Goal: Communication & Community: Ask a question

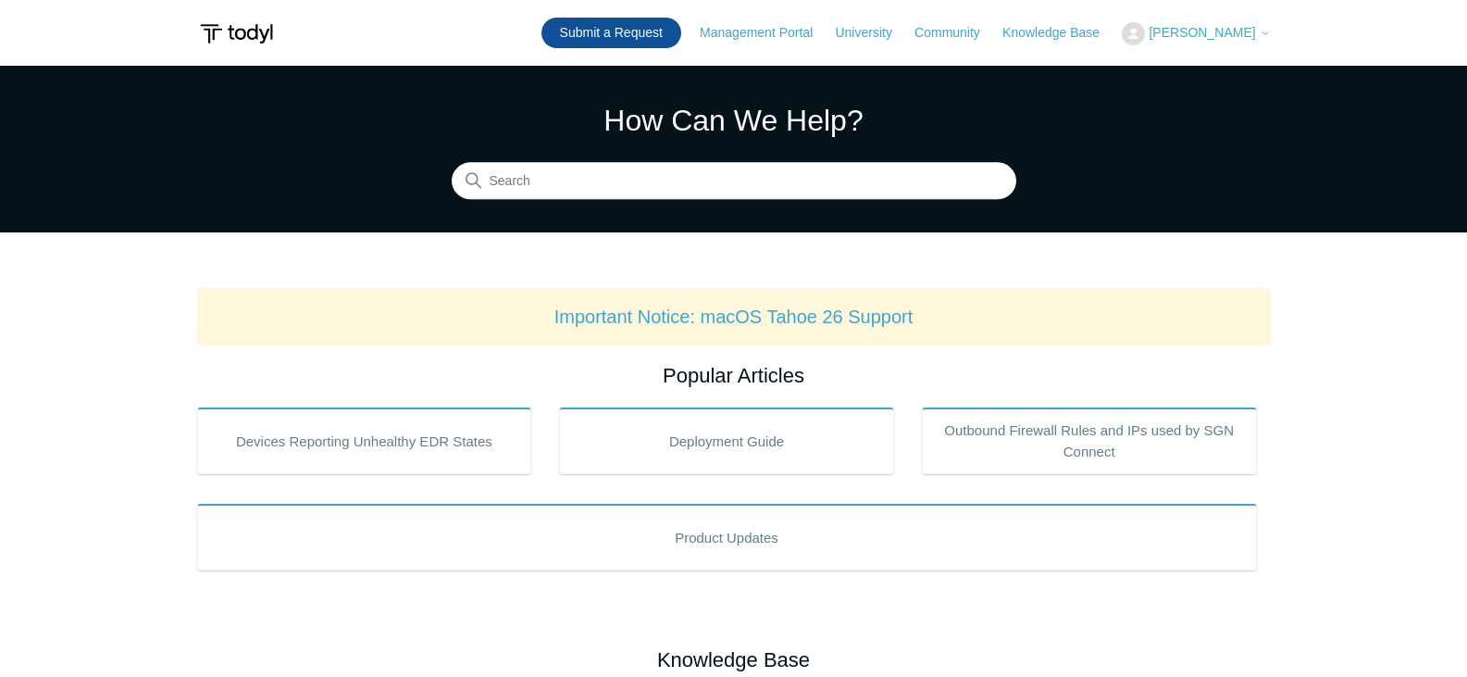
click at [669, 27] on link "Submit a Request" at bounding box center [611, 33] width 140 height 31
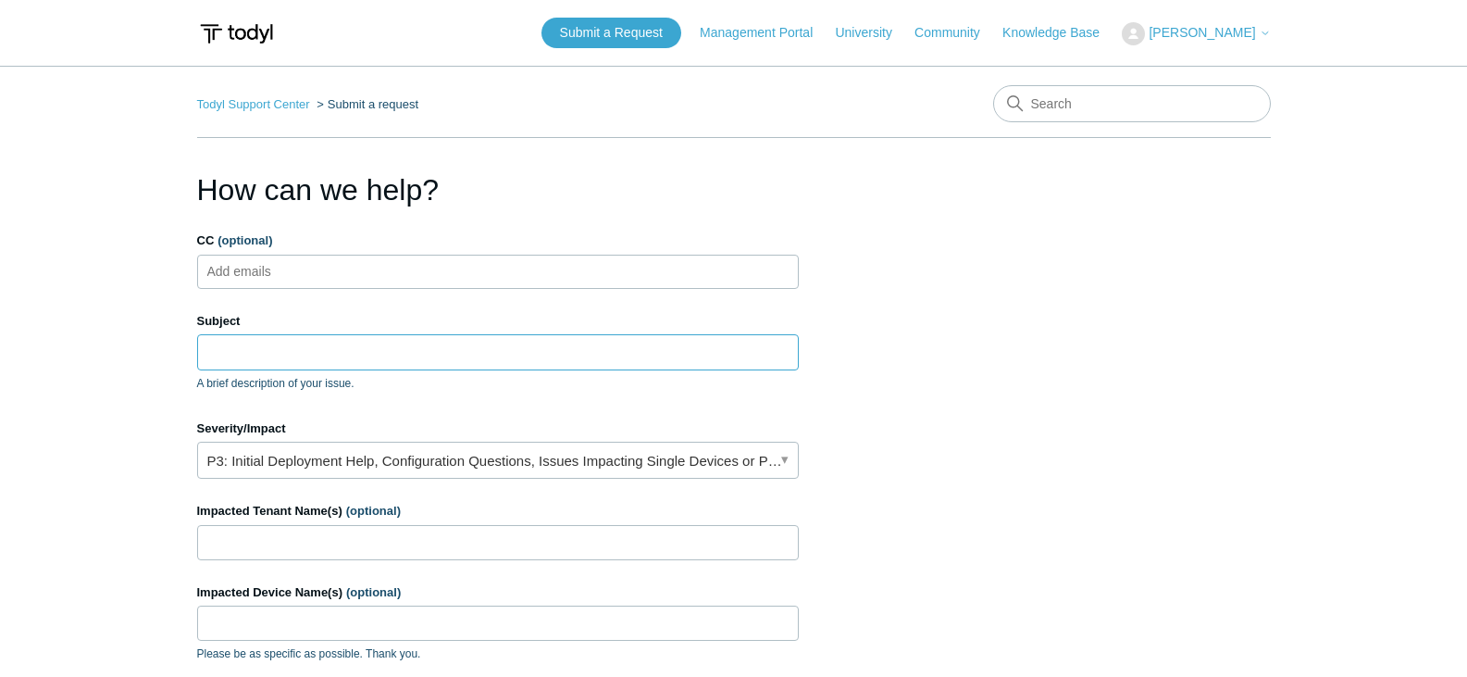
click at [301, 348] on input "Subject" at bounding box center [498, 351] width 602 height 35
type input "SASE Issues"
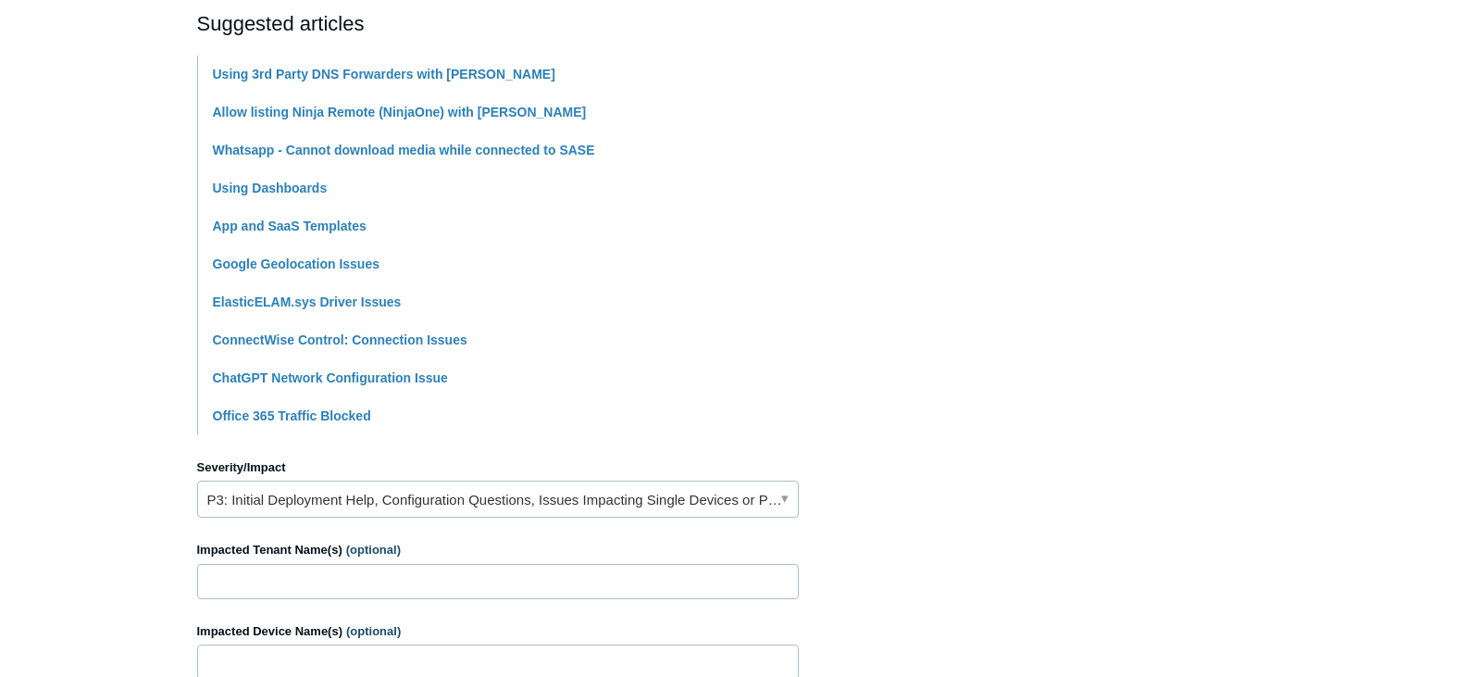
scroll to position [648, 0]
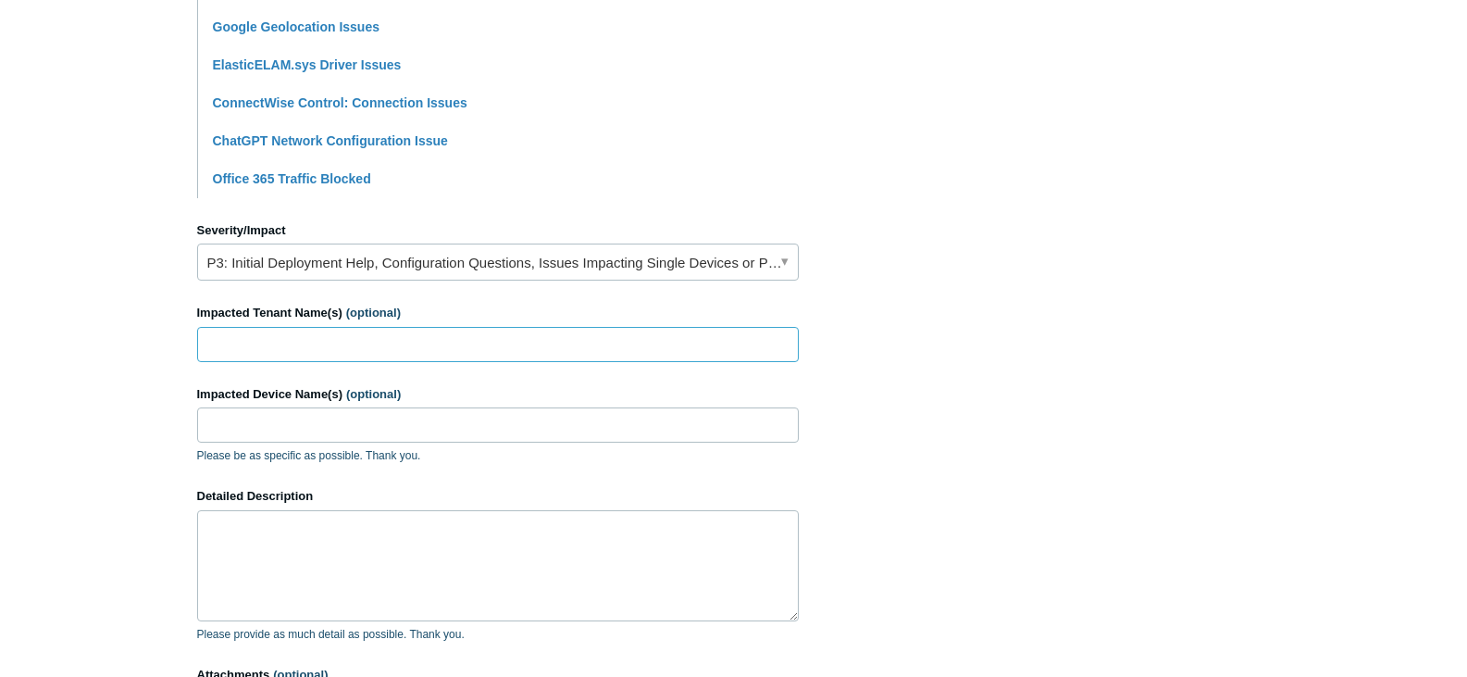
click at [399, 347] on input "Impacted Tenant Name(s) (optional)" at bounding box center [498, 344] width 602 height 35
click at [327, 347] on input "Impacted Tenant Name(s) (optional)" at bounding box center [498, 344] width 602 height 35
type input "Intouchit.com"
click at [332, 422] on input "Impacted Device Name(s) (optional)" at bounding box center [498, 424] width 602 height 35
paste input "HAL-8000.local"
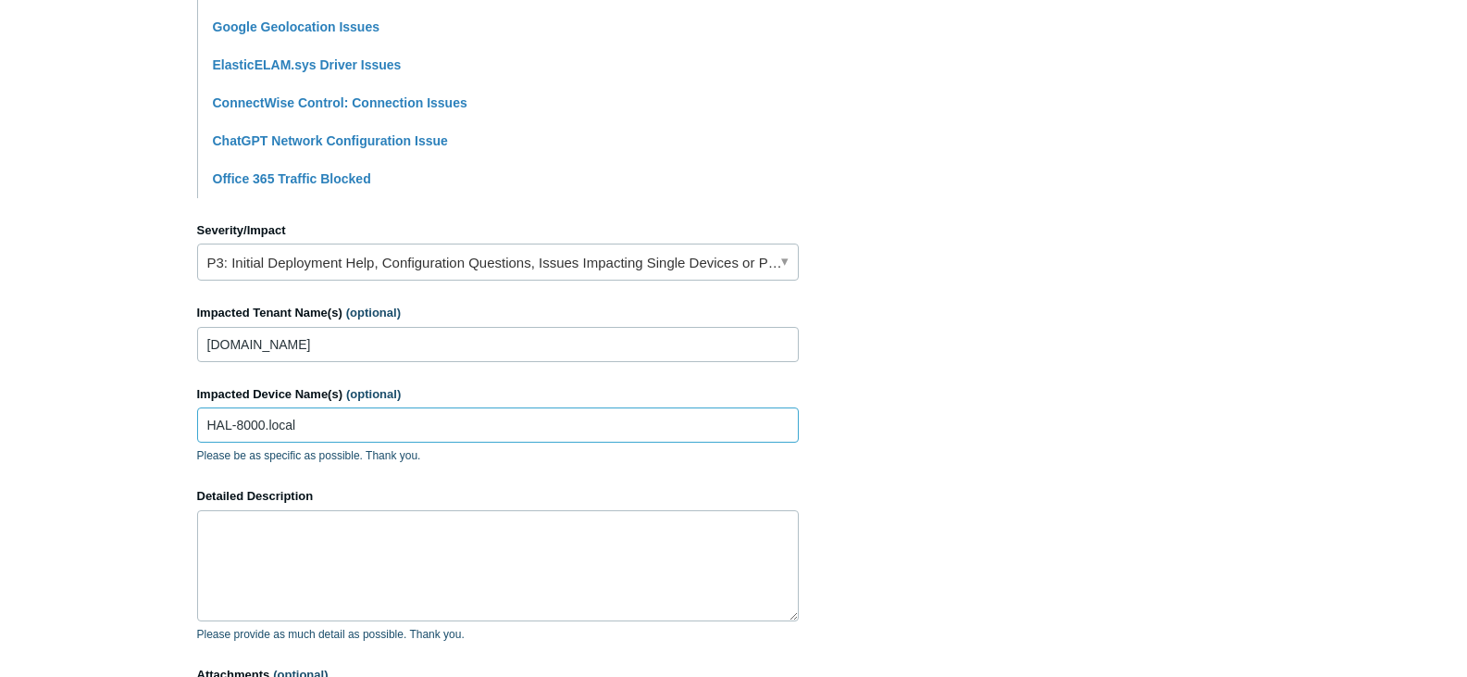
type input "HAL-8000.local"
click at [446, 543] on textarea "Detailed Description" at bounding box center [498, 565] width 602 height 111
click at [422, 568] on textarea "Detailed Description" at bounding box center [498, 565] width 602 height 111
click at [621, 525] on textarea "Keep having issues with the SASE connection on this Mac system." at bounding box center [498, 565] width 602 height 111
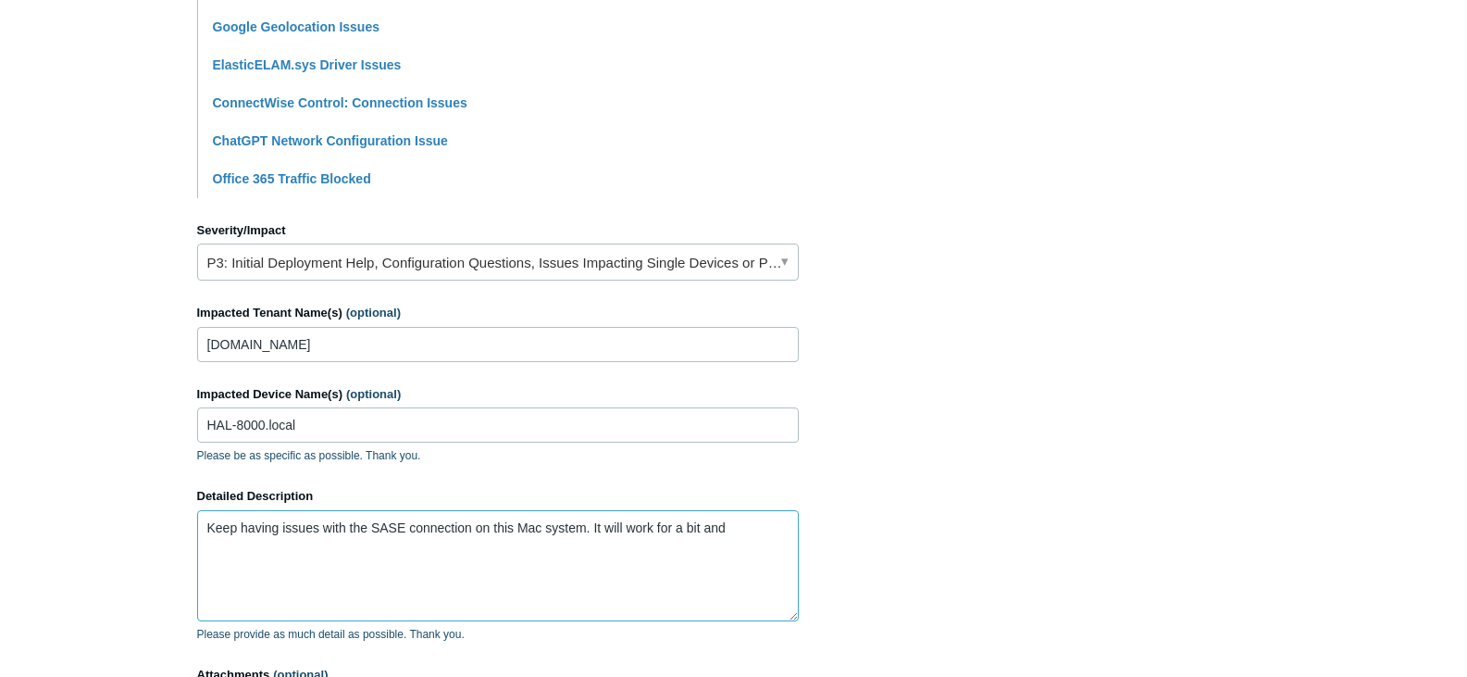
click at [747, 527] on textarea "Keep having issues with the SASE connection on this Mac system. It will work fo…" at bounding box center [498, 565] width 602 height 111
click at [447, 544] on textarea "Keep having issues with the SASE connection on this Mac system. It will stop wo…" at bounding box center [498, 565] width 602 height 111
click at [699, 527] on textarea "Keep having issues with the SASE connection on this Mac system. It will stop wo…" at bounding box center [498, 565] width 602 height 111
click at [389, 558] on textarea "Keep having issues with the SASE connection on this Mac system. It will stop wo…" at bounding box center [498, 565] width 602 height 111
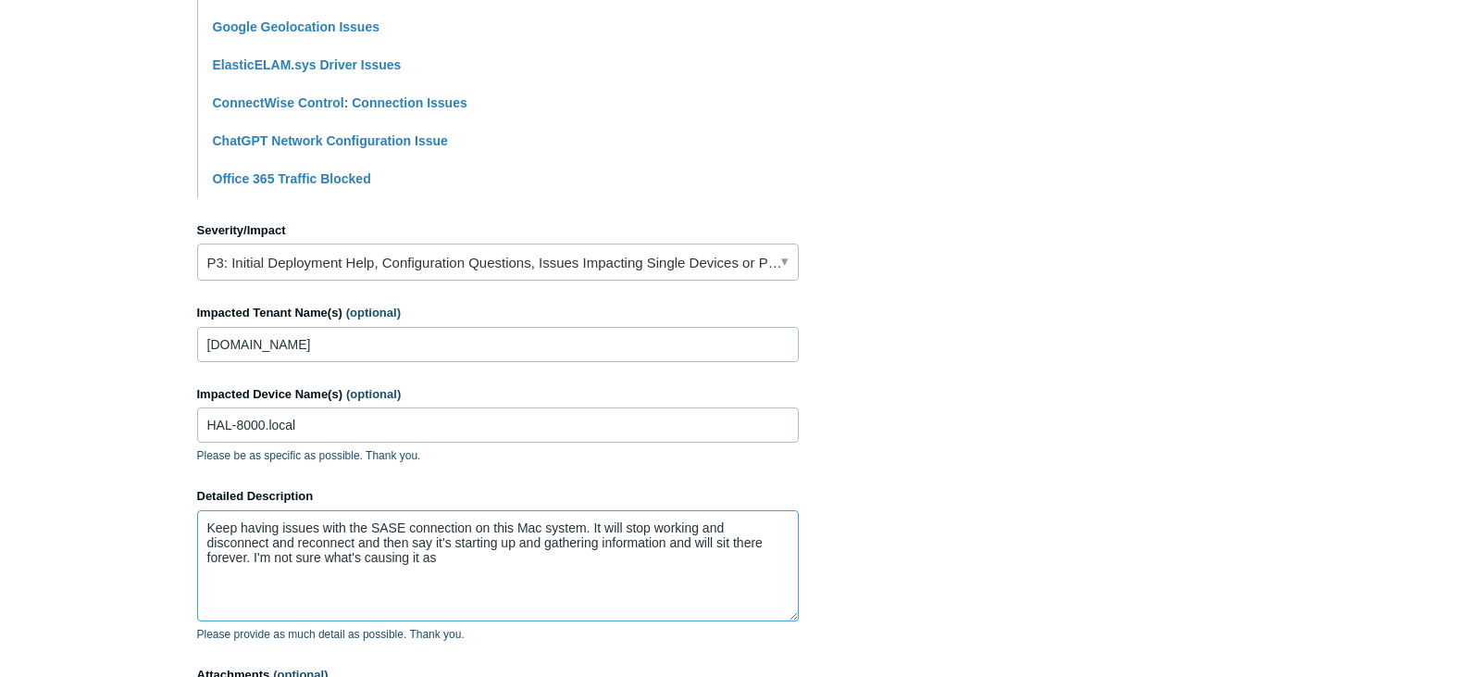
click at [248, 560] on textarea "Keep having issues with the SASE connection on this Mac system. It will stop wo…" at bounding box center [498, 565] width 602 height 111
click at [470, 561] on textarea "Keep having issues with the SASE connection on this Mac system. It will stop wo…" at bounding box center [498, 565] width 602 height 111
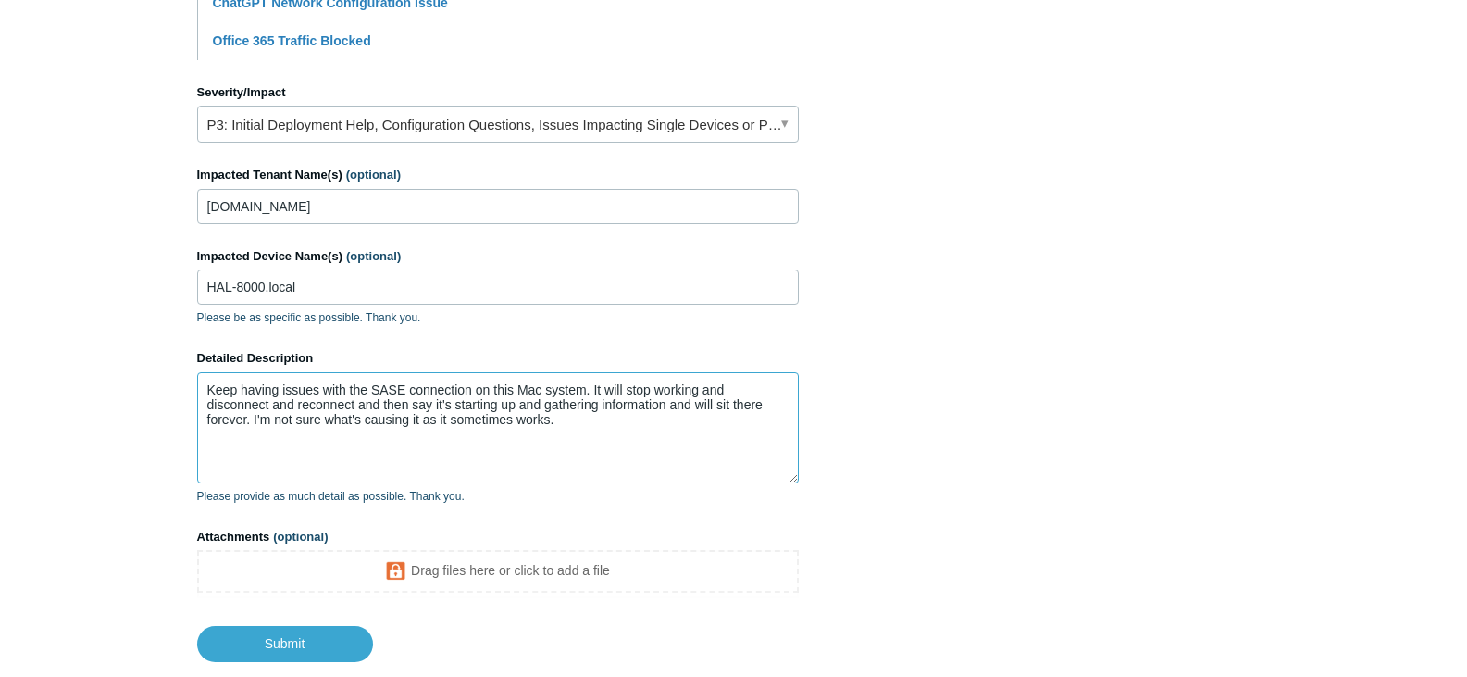
scroll to position [833, 0]
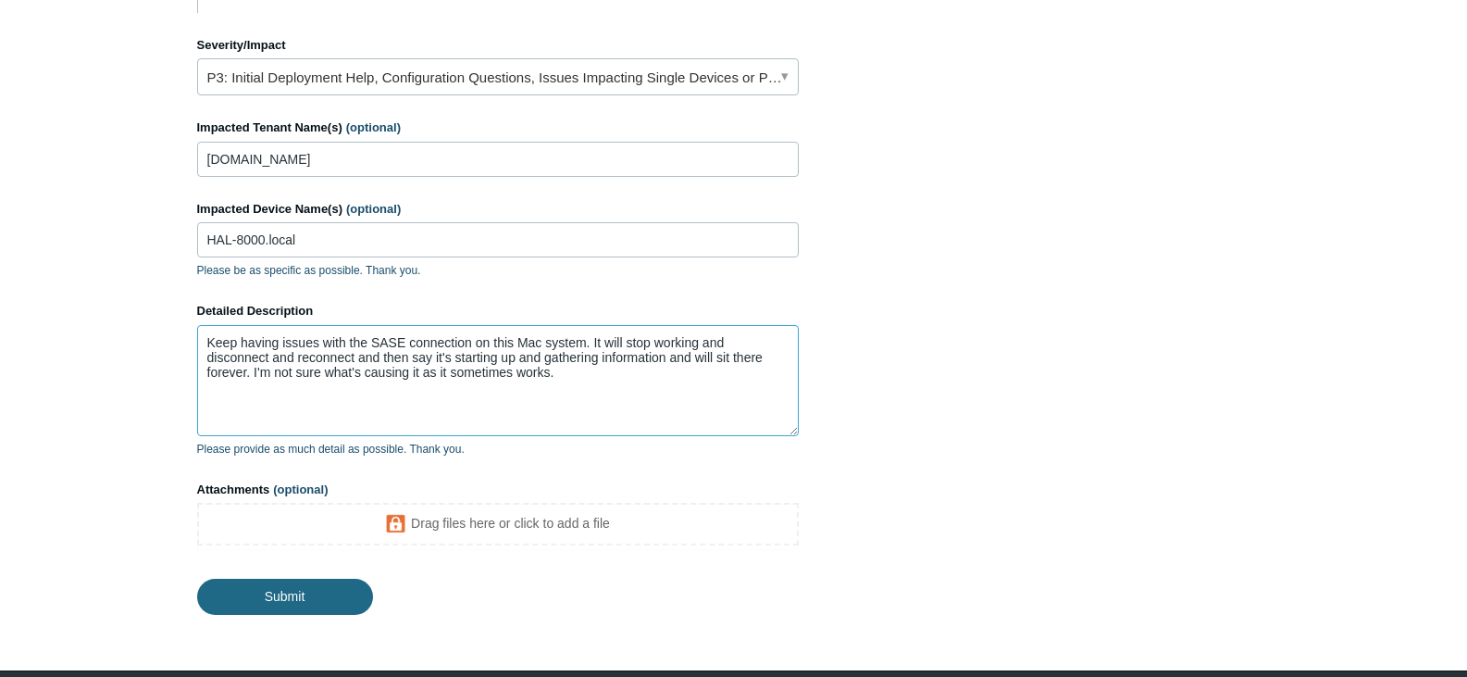
type textarea "Keep having issues with the SASE connection on this Mac system. It will stop wo…"
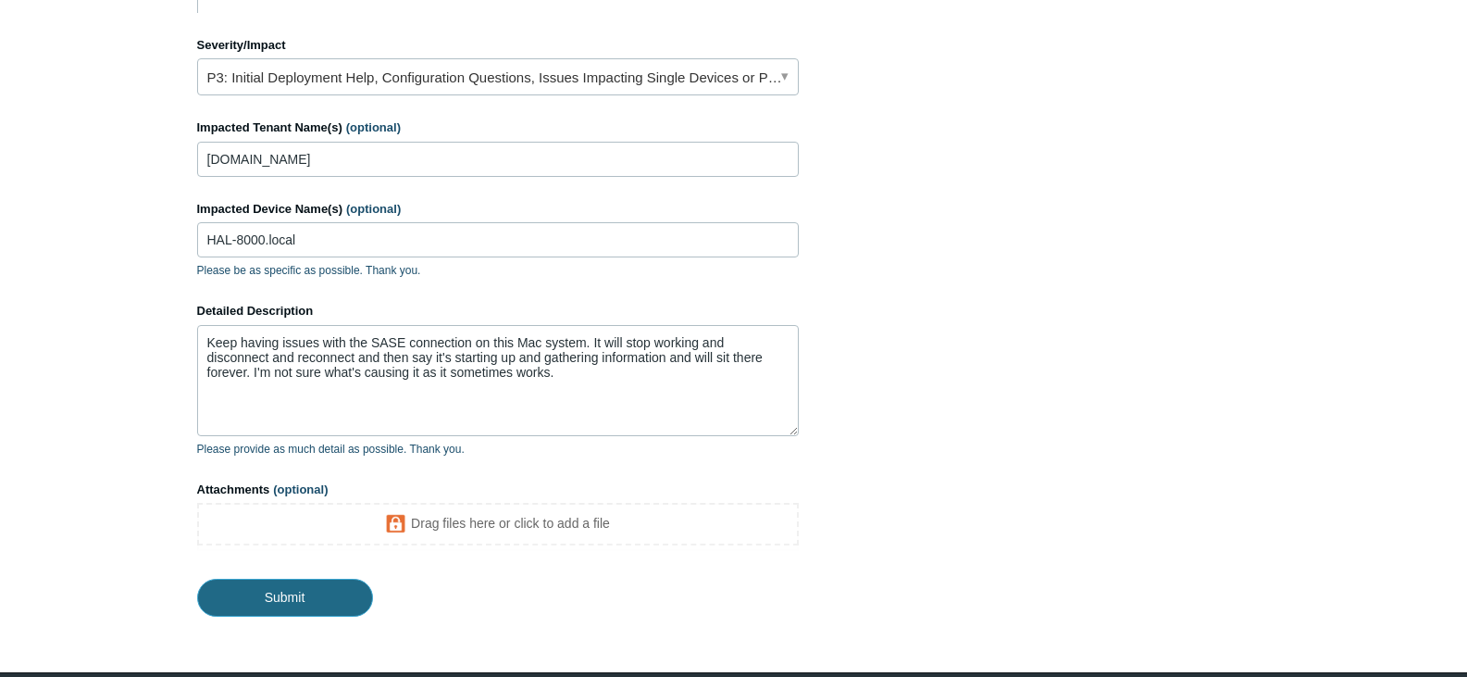
click at [298, 592] on input "Submit" at bounding box center [285, 596] width 176 height 37
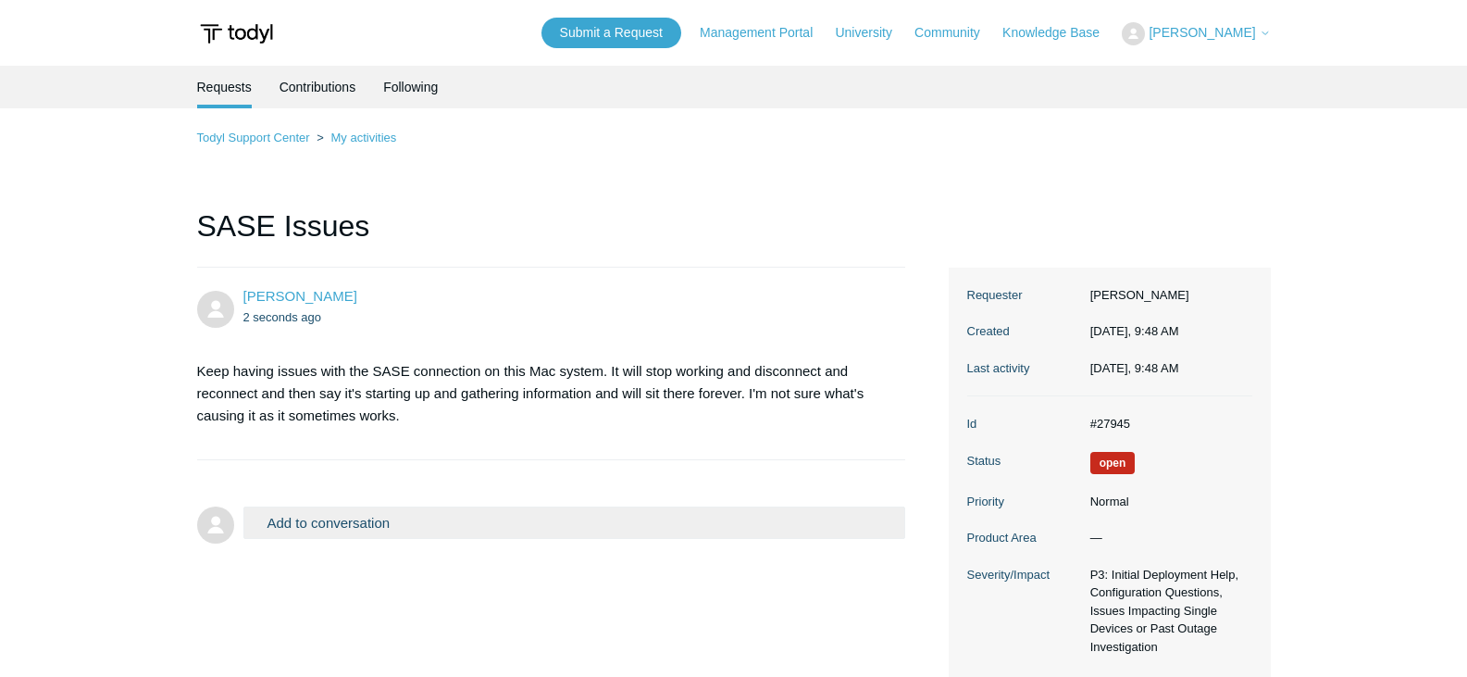
click at [1258, 31] on span "[PERSON_NAME]" at bounding box center [1209, 32] width 121 height 15
click at [1211, 102] on link "Sign out" at bounding box center [1213, 105] width 180 height 32
